Goal: Information Seeking & Learning: Find contact information

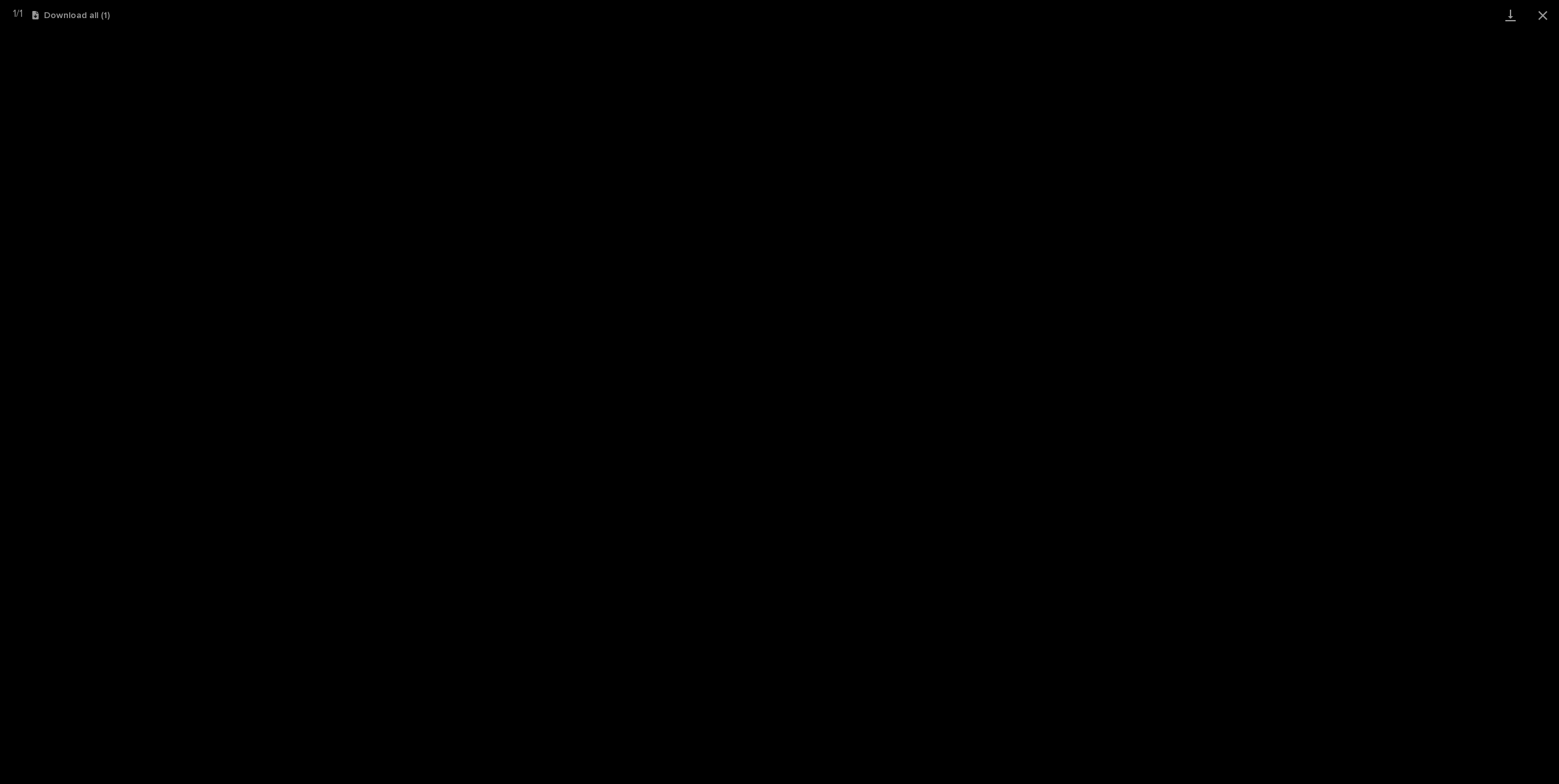
scroll to position [32, 0]
click at [1536, 14] on button "Close gallery" at bounding box center [1542, 15] width 32 height 30
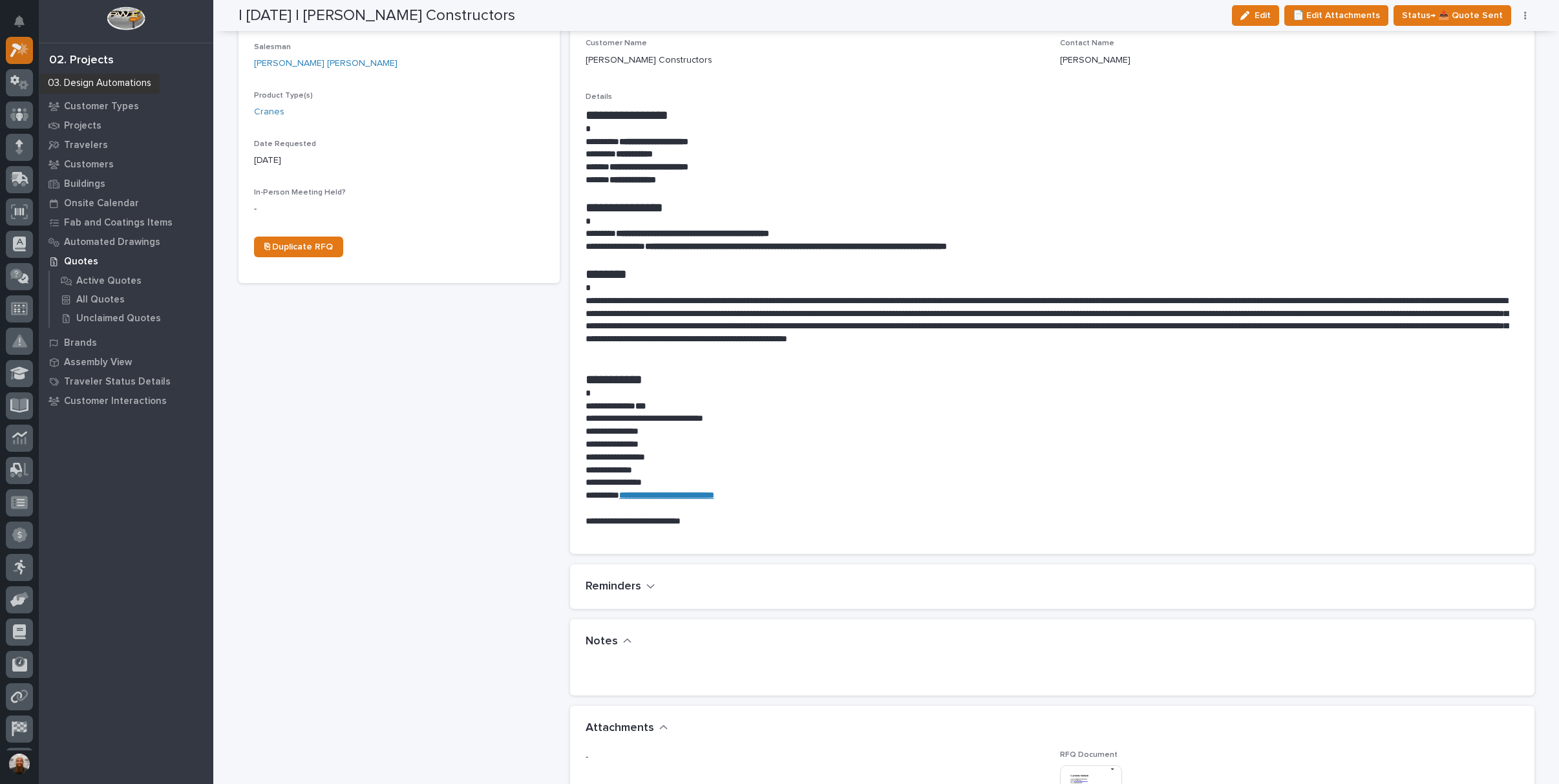
scroll to position [0, 0]
click at [16, 120] on icon at bounding box center [20, 114] width 19 height 15
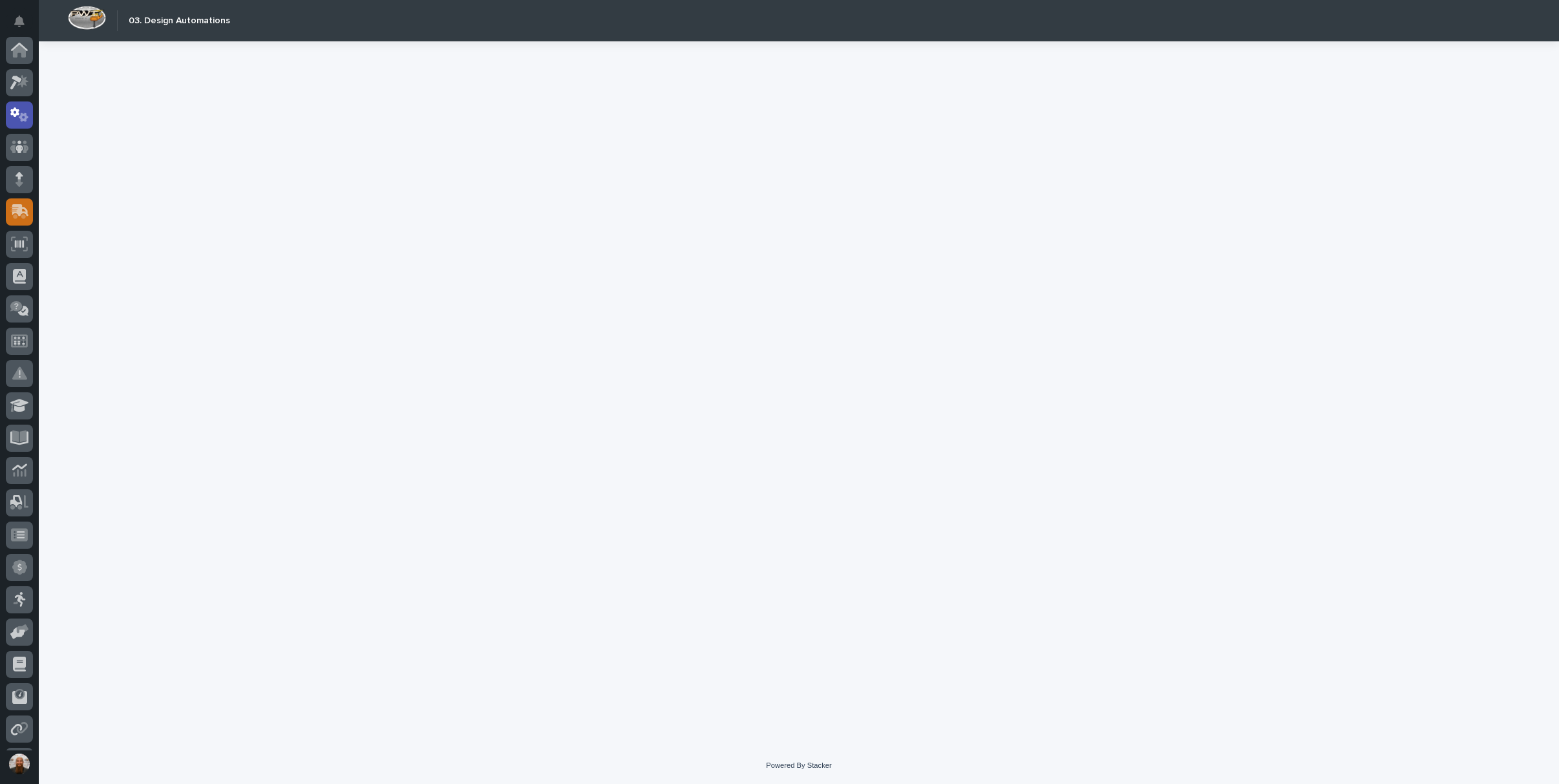
scroll to position [64, 0]
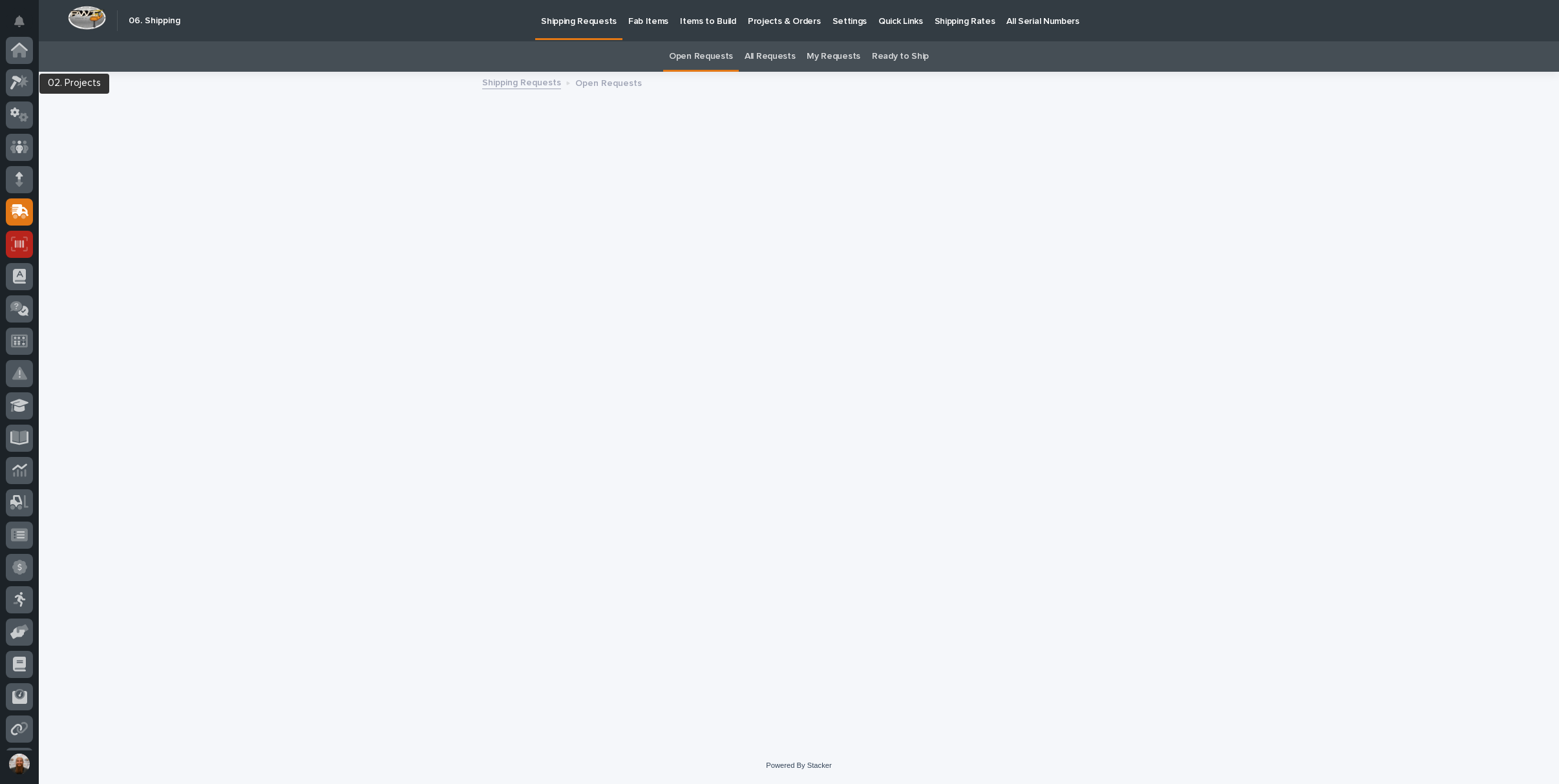
scroll to position [127, 0]
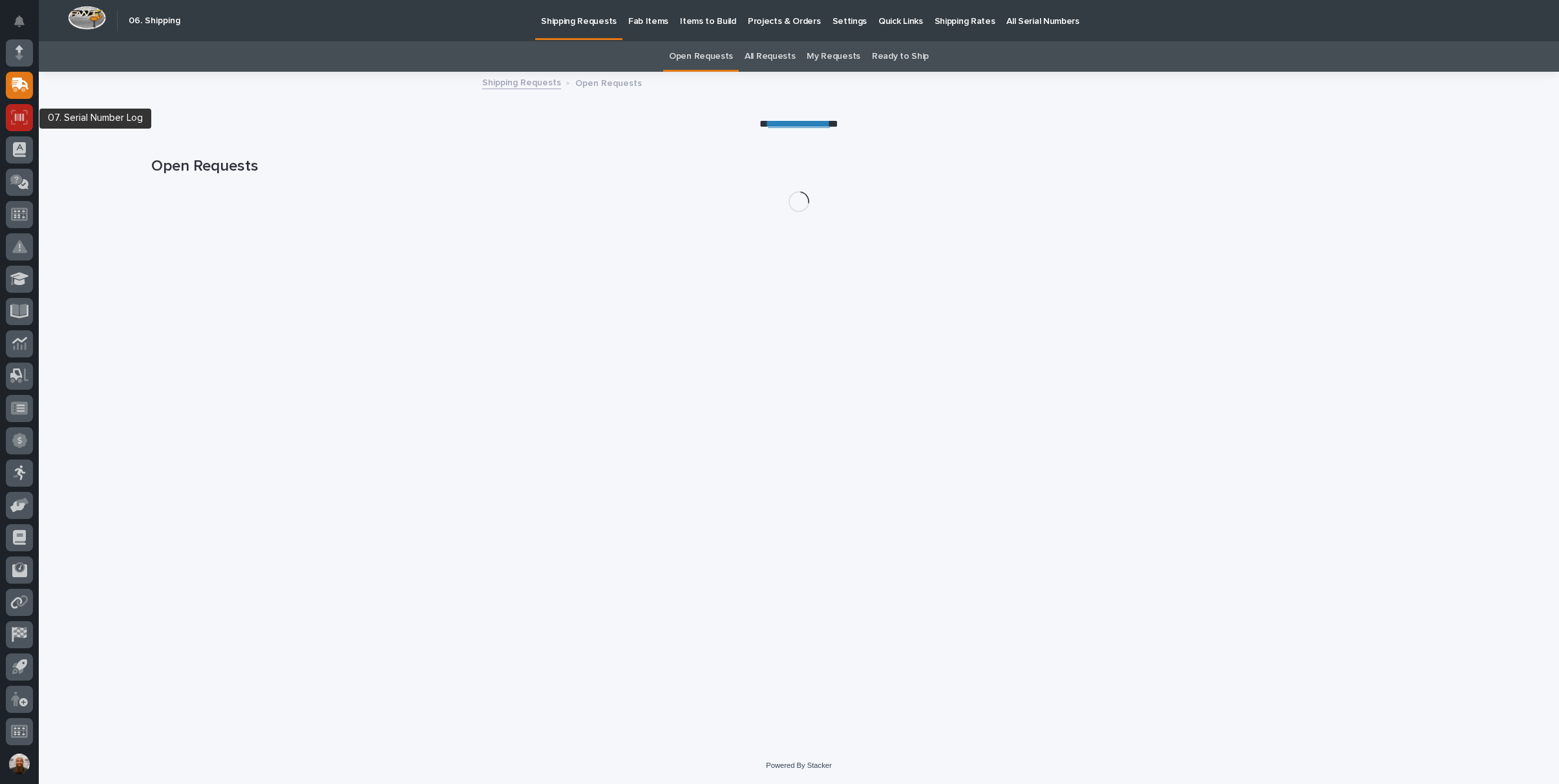
click at [21, 114] on icon at bounding box center [19, 117] width 9 height 8
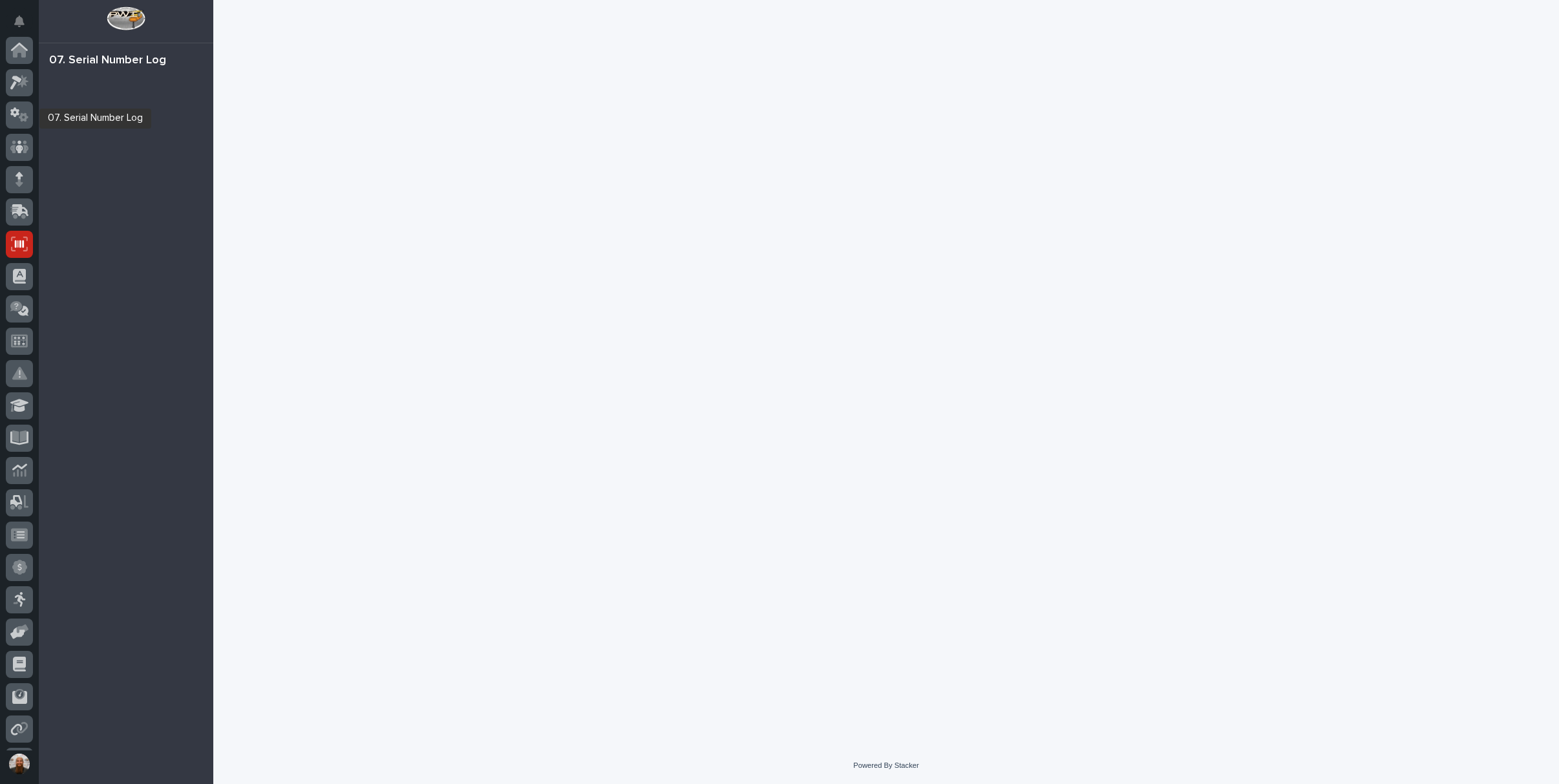
scroll to position [127, 0]
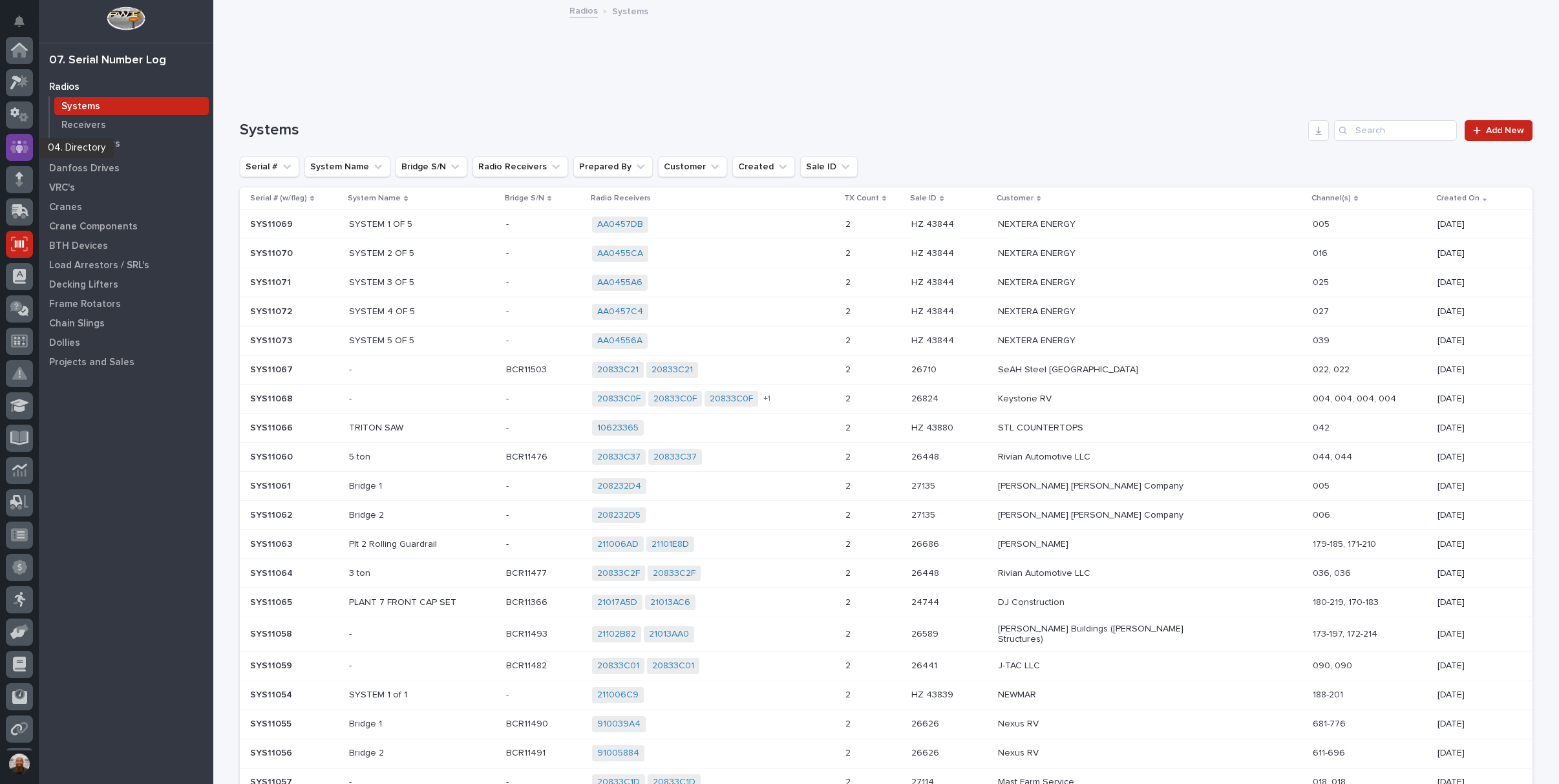
click at [22, 145] on icon at bounding box center [20, 147] width 19 height 15
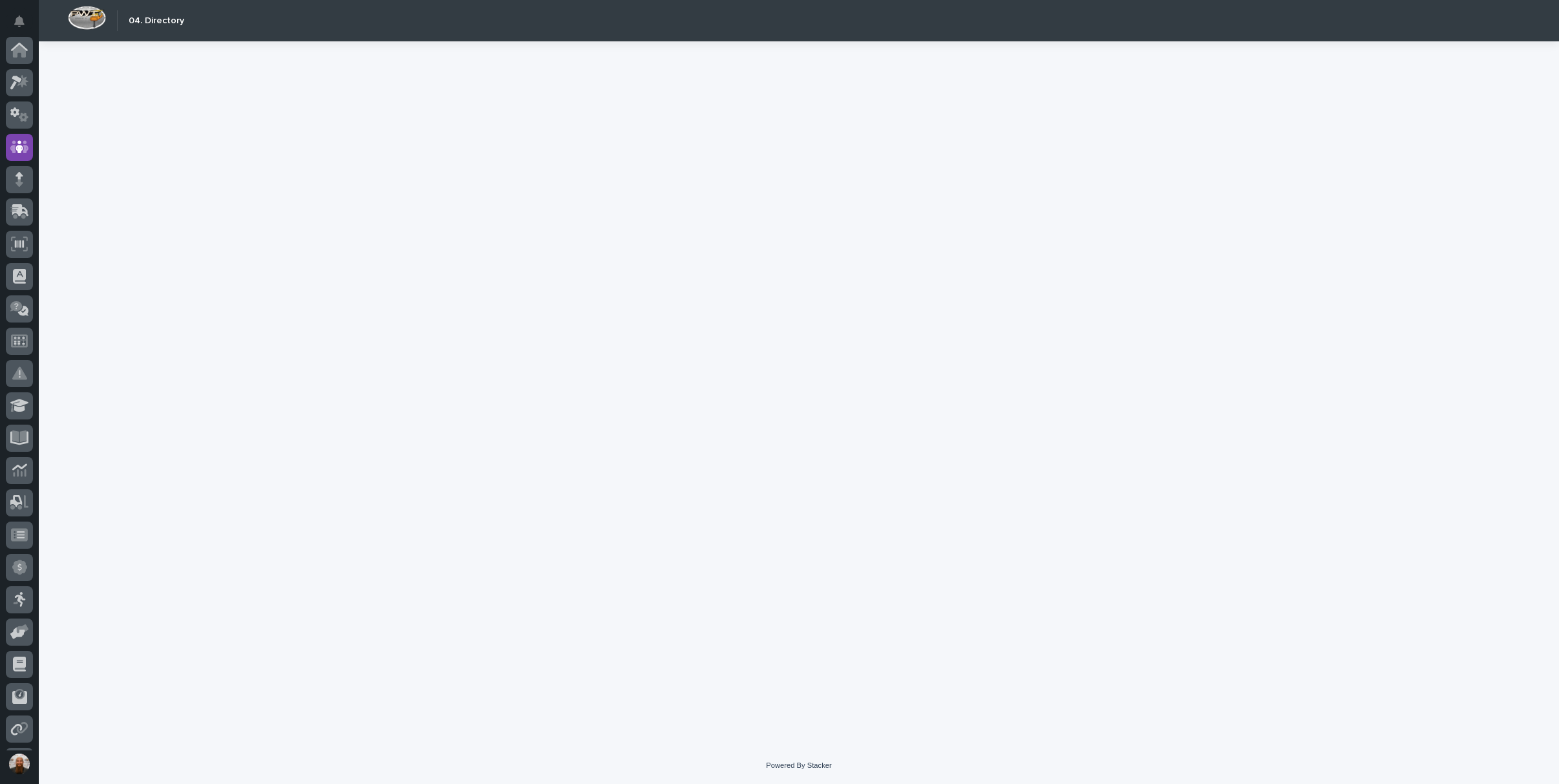
scroll to position [97, 0]
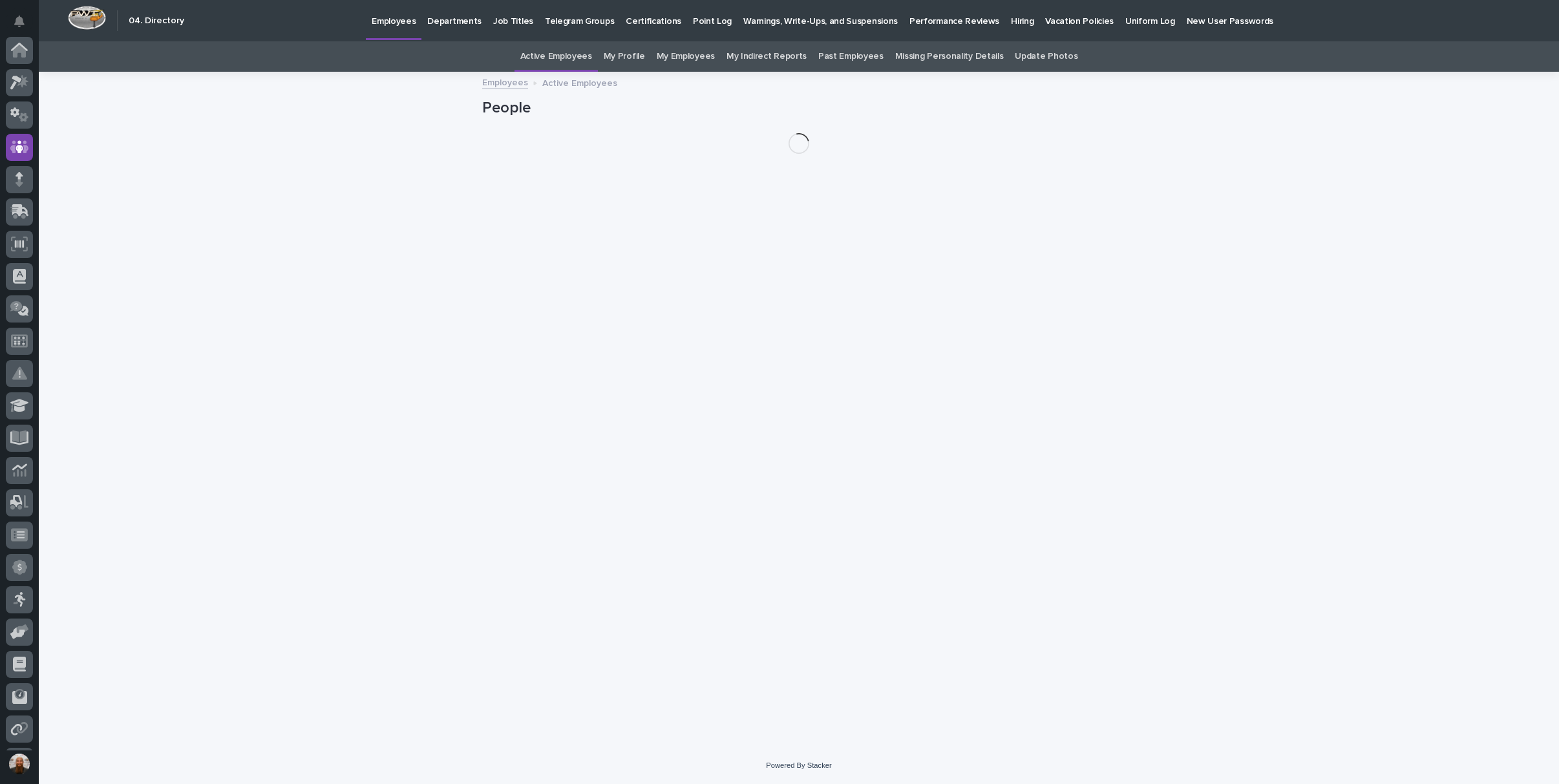
scroll to position [97, 0]
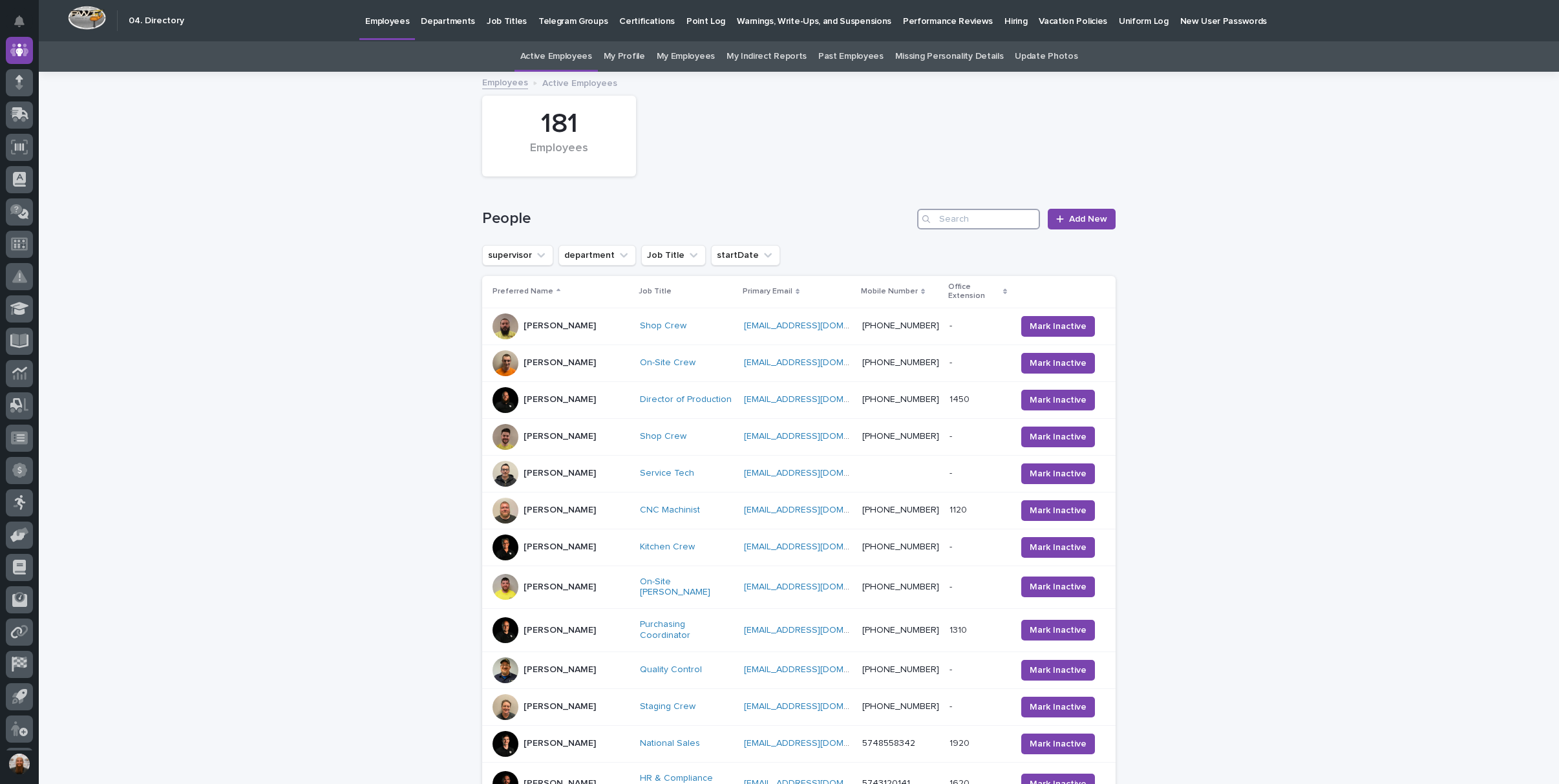
click at [953, 216] on input "Search" at bounding box center [979, 219] width 123 height 21
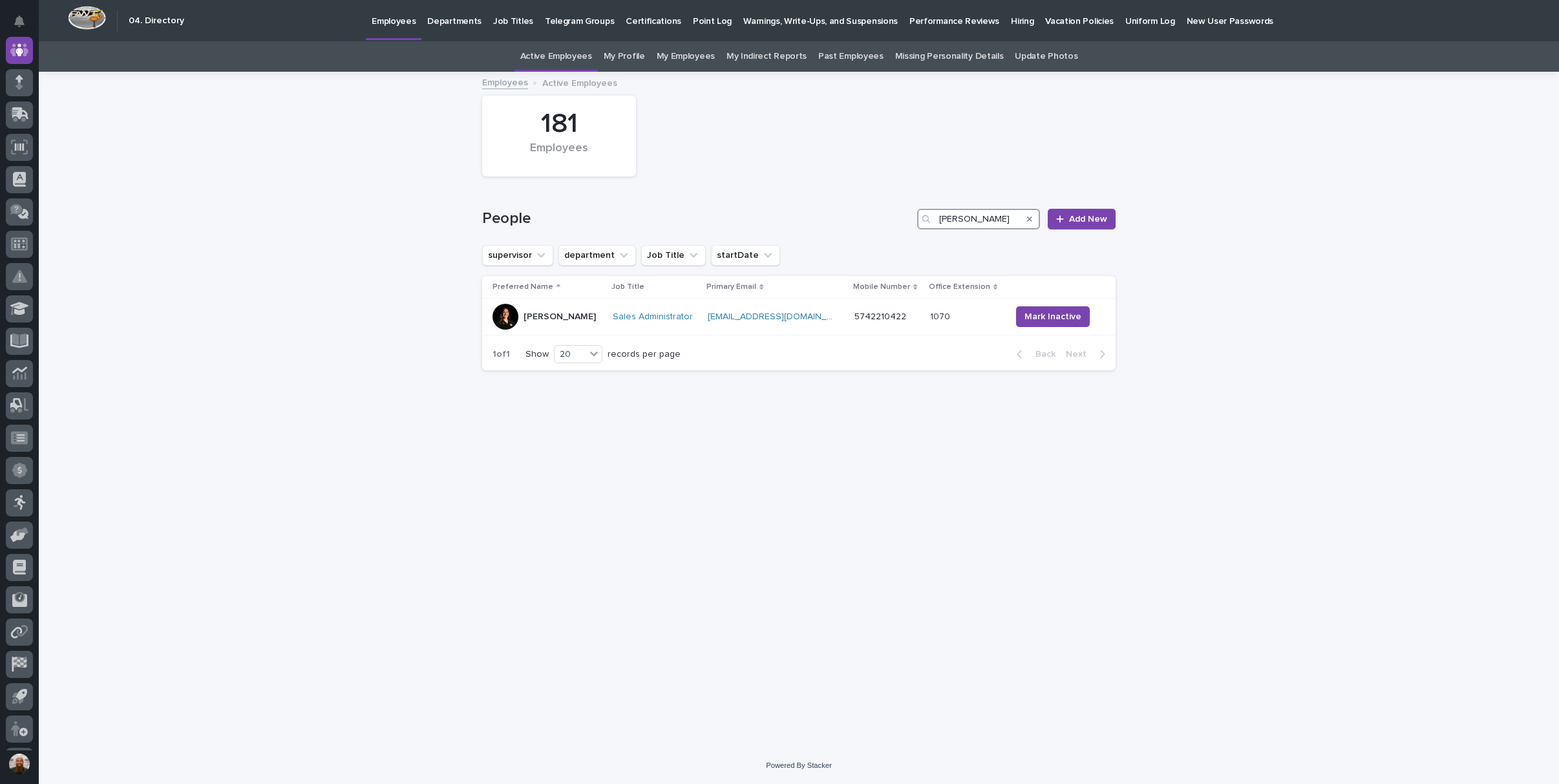
type input "[PERSON_NAME]"
